Goal: Task Accomplishment & Management: Use online tool/utility

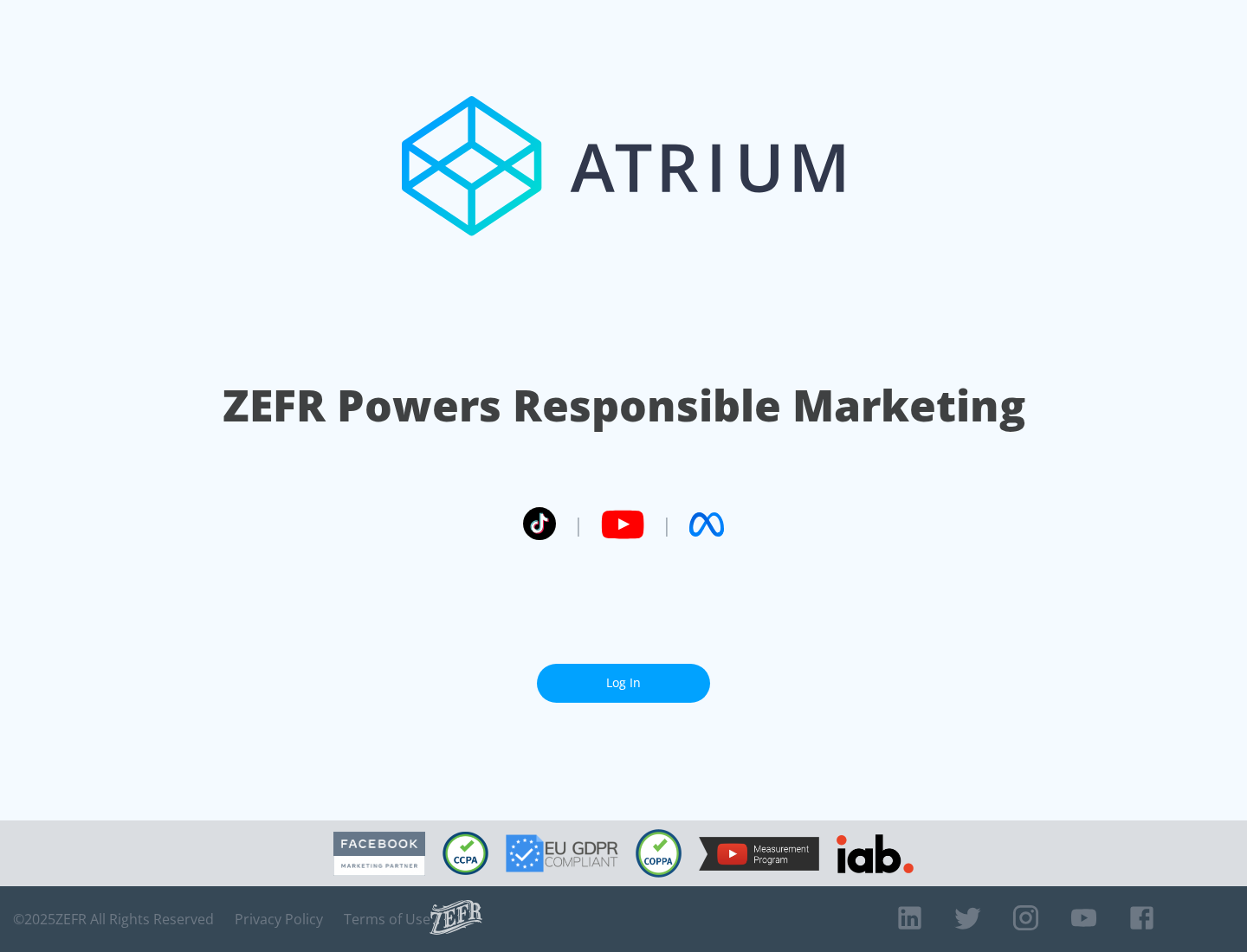
click at [624, 684] on link "Log In" at bounding box center [623, 684] width 173 height 39
